Goal: Contribute content

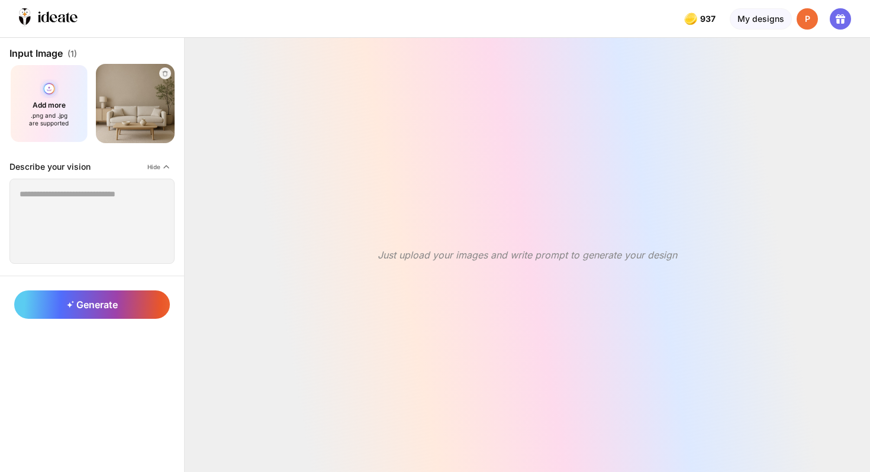
click at [48, 98] on div "Add more .png and .jpg are supported" at bounding box center [48, 103] width 79 height 79
click at [58, 205] on textarea at bounding box center [91, 221] width 165 height 85
type textarea "**********"
click at [71, 302] on icon at bounding box center [70, 304] width 7 height 8
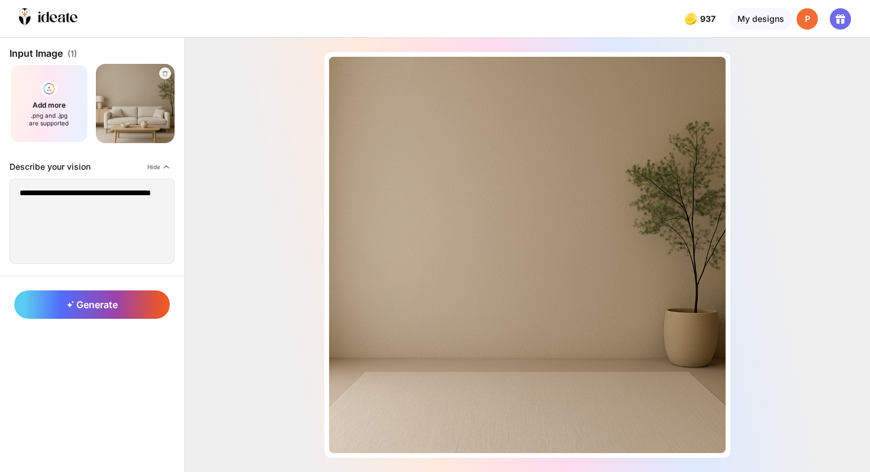
click at [138, 95] on img at bounding box center [135, 103] width 87 height 87
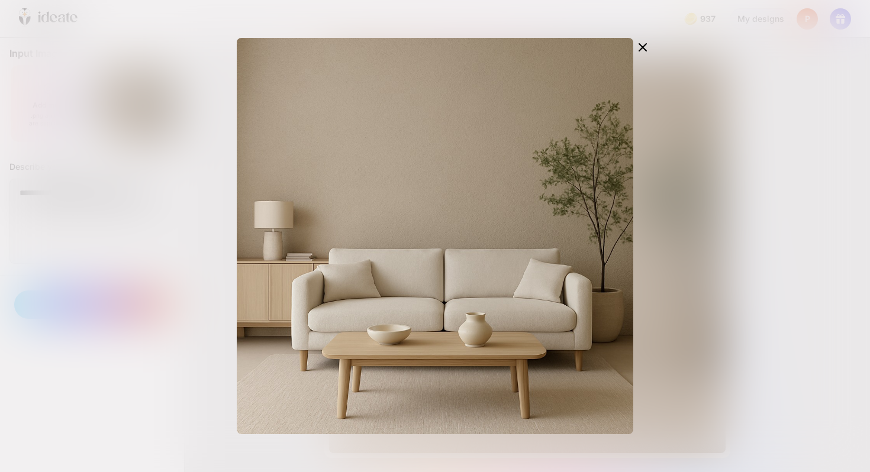
drag, startPoint x: 499, startPoint y: 134, endPoint x: 592, endPoint y: 207, distance: 118.3
click at [593, 208] on div at bounding box center [435, 236] width 396 height 396
click at [643, 48] on icon at bounding box center [642, 47] width 7 height 7
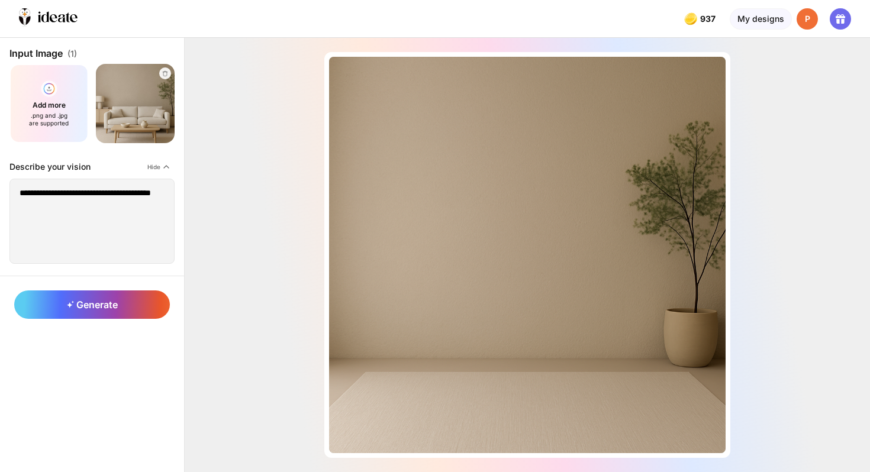
click at [138, 109] on img at bounding box center [135, 103] width 87 height 87
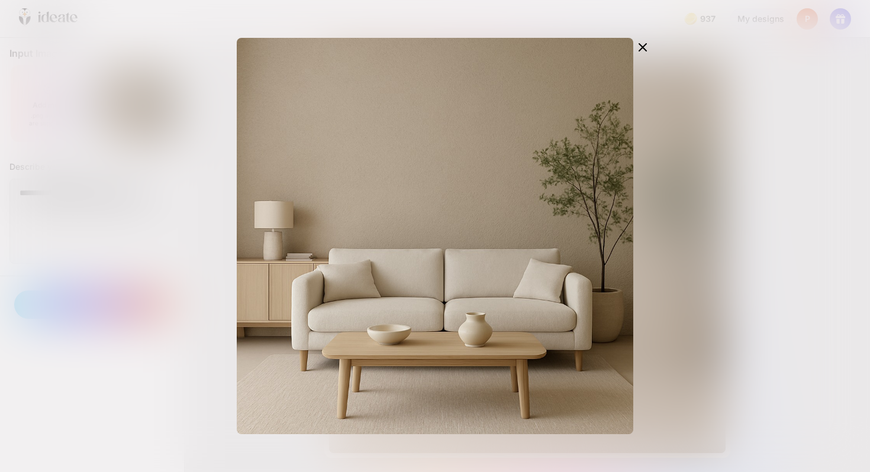
click at [648, 47] on icon at bounding box center [642, 47] width 14 height 14
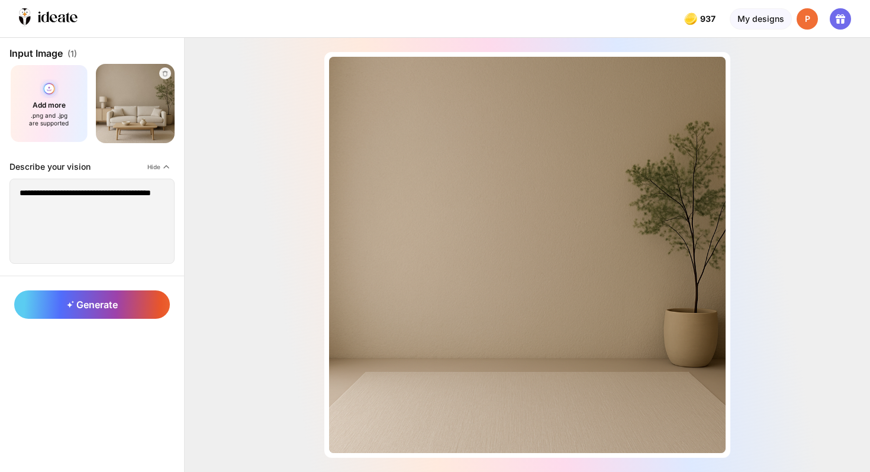
click at [37, 93] on div "Add more .png and .jpg are supported" at bounding box center [48, 103] width 79 height 79
